Goal: Navigation & Orientation: Find specific page/section

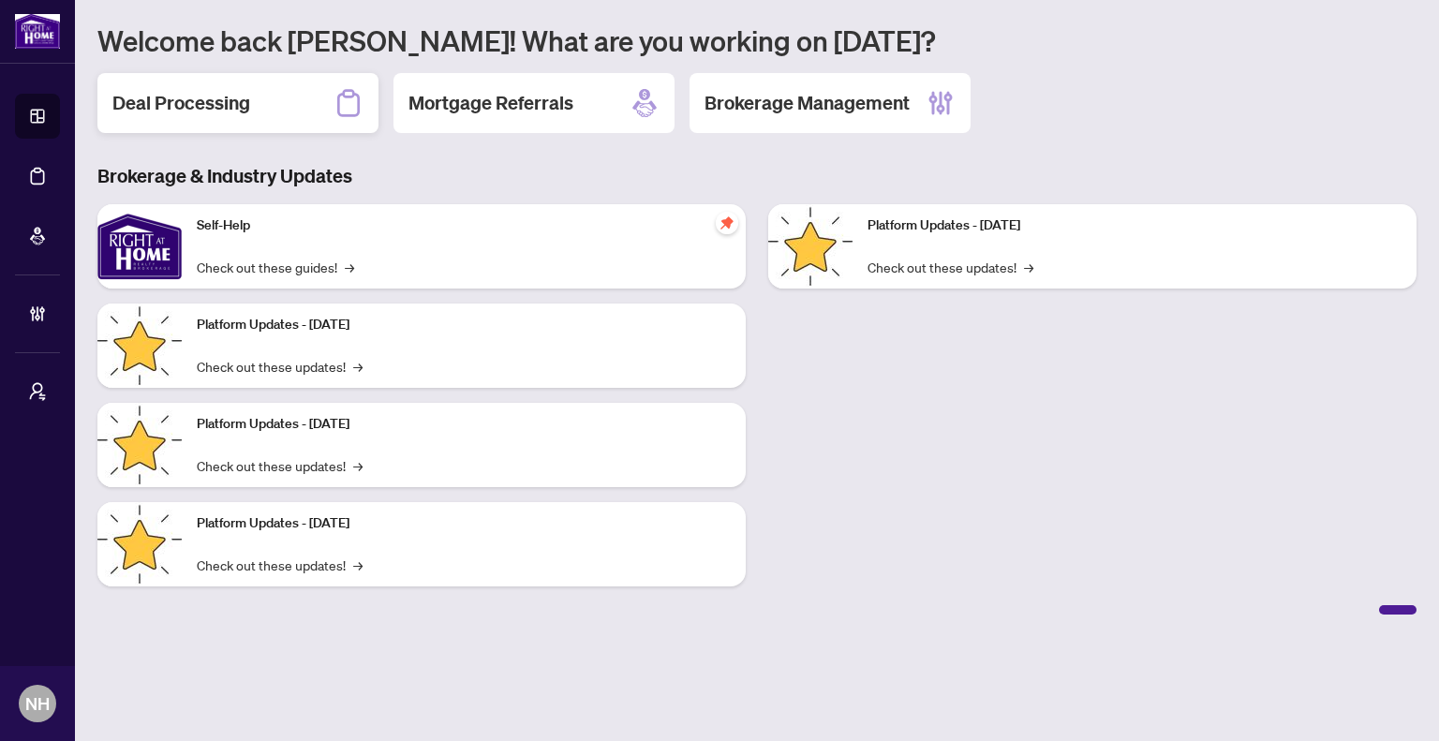
click at [225, 115] on h2 "Deal Processing" at bounding box center [181, 103] width 138 height 26
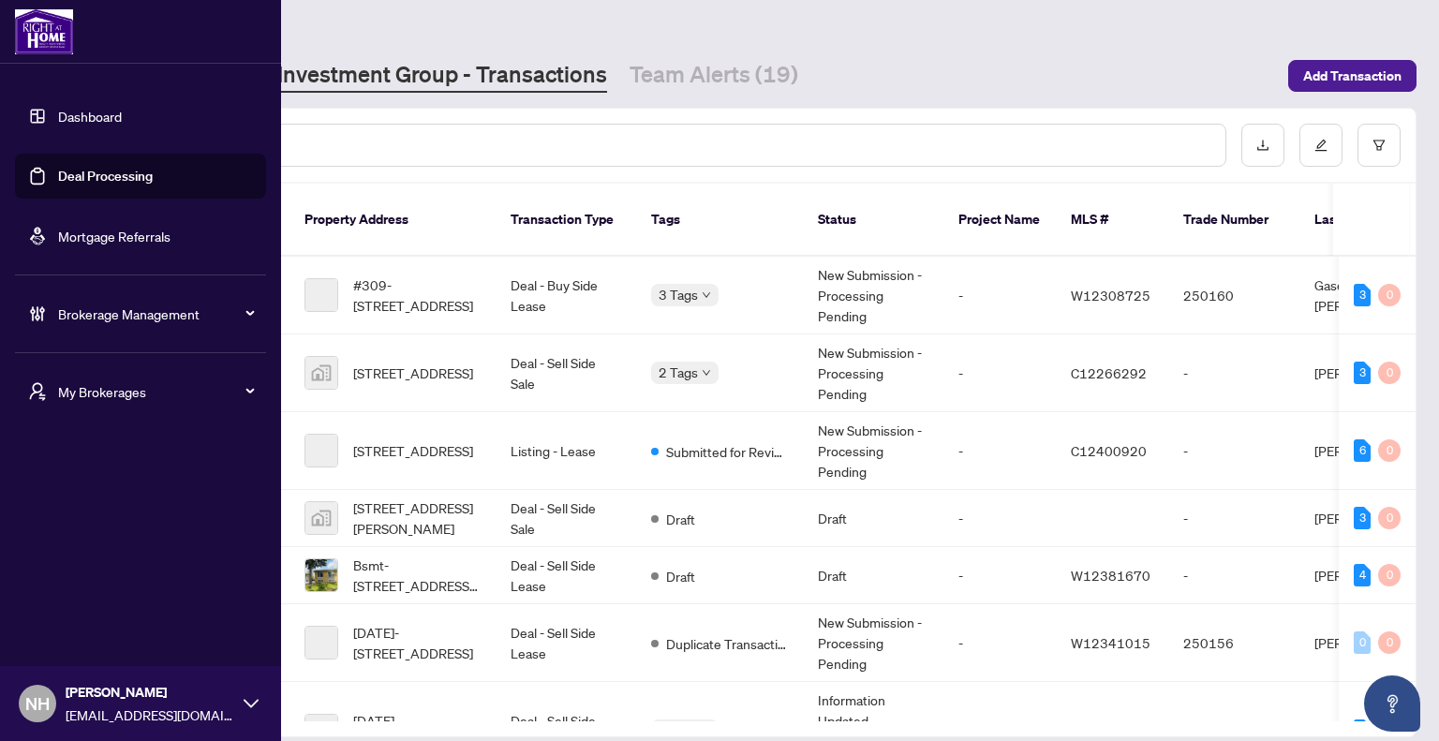
click at [61, 392] on span "My Brokerages" at bounding box center [155, 391] width 195 height 21
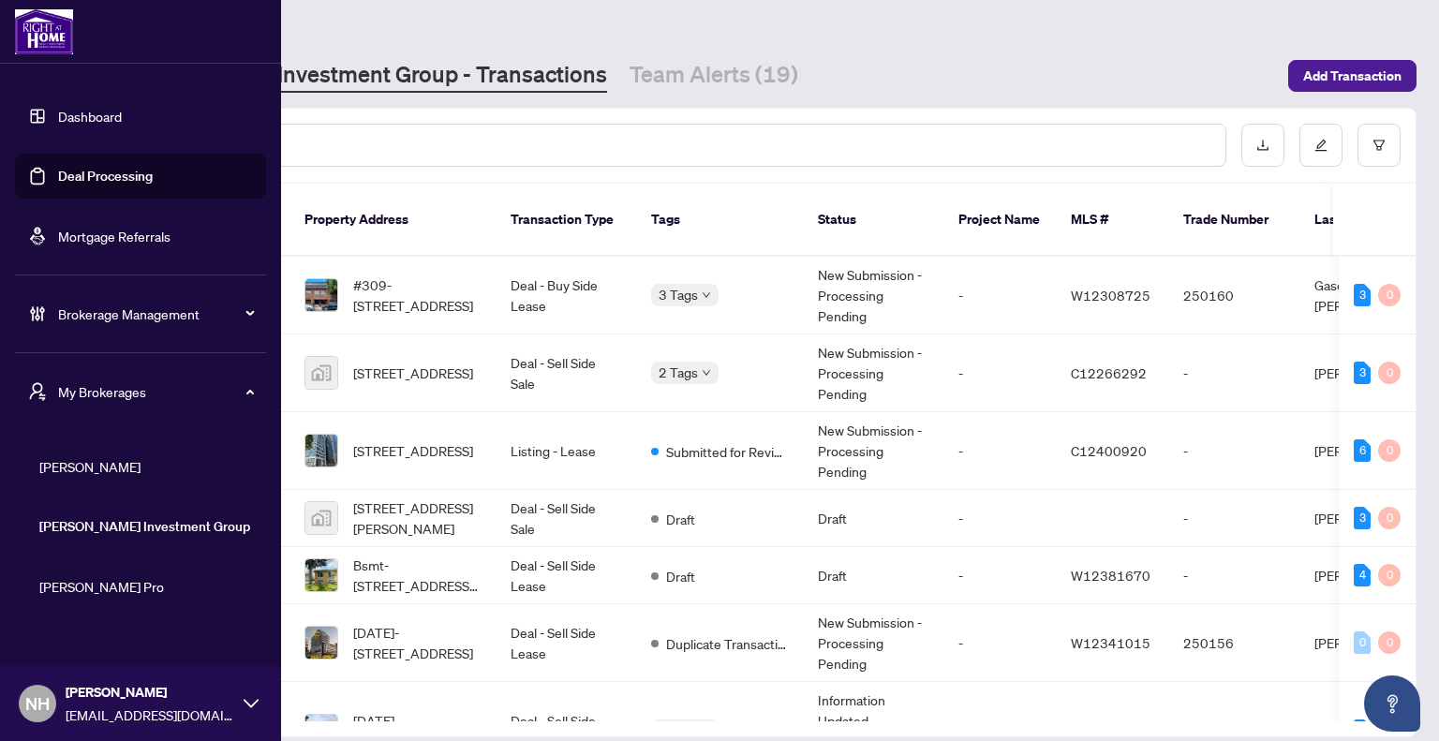
click at [94, 469] on span "[PERSON_NAME]" at bounding box center [146, 466] width 214 height 21
